Goal: Information Seeking & Learning: Learn about a topic

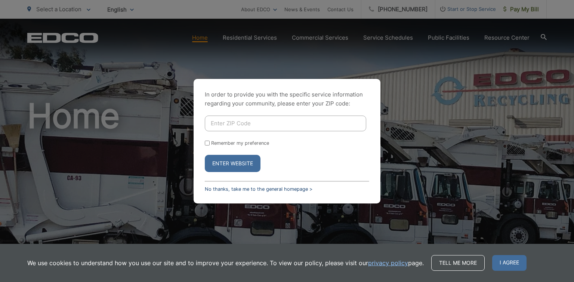
click at [275, 188] on link "No thanks, take me to the general homepage >" at bounding box center [259, 189] width 108 height 6
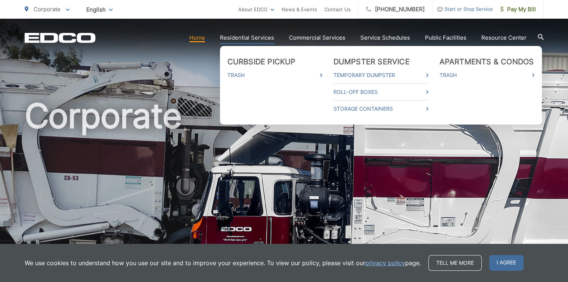
click at [260, 37] on link "Residential Services" at bounding box center [247, 37] width 54 height 9
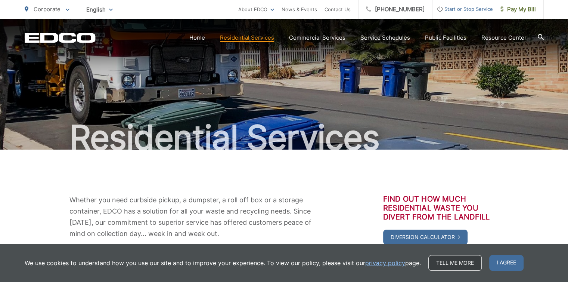
click at [455, 261] on link "Tell me more" at bounding box center [455, 263] width 53 height 16
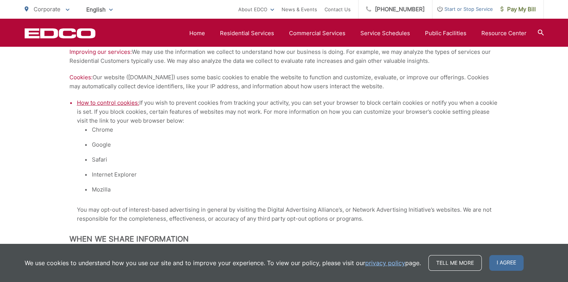
scroll to position [637, 0]
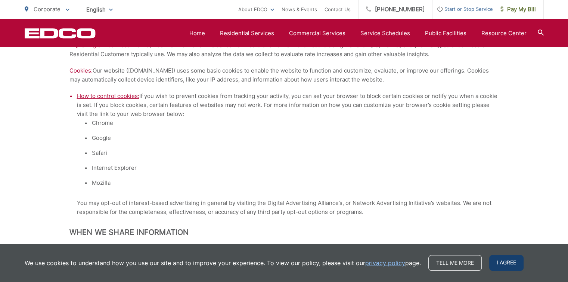
click at [501, 262] on span "I agree" at bounding box center [506, 263] width 34 height 16
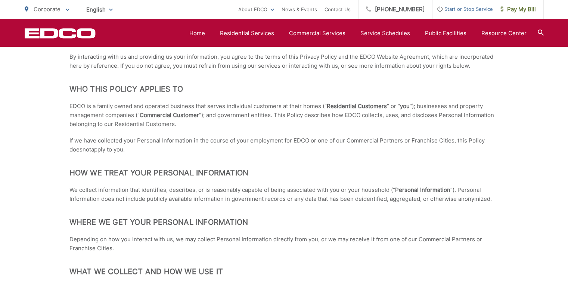
scroll to position [0, 0]
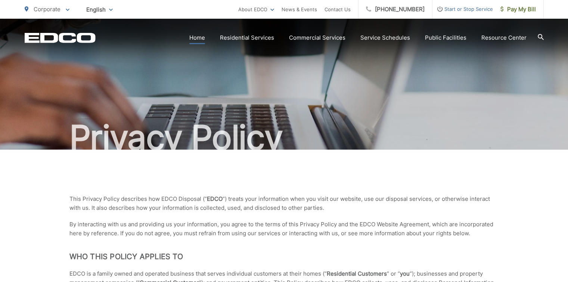
click at [203, 38] on link "Home" at bounding box center [197, 37] width 16 height 9
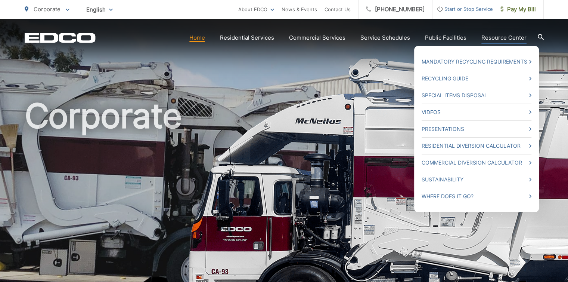
click at [492, 37] on link "Resource Center" at bounding box center [504, 37] width 45 height 9
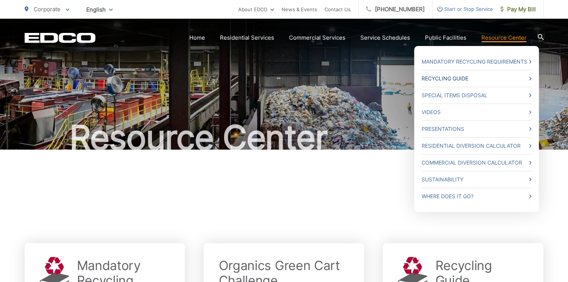
click at [505, 79] on link "Recycling Guide" at bounding box center [477, 78] width 110 height 9
